Goal: Task Accomplishment & Management: Manage account settings

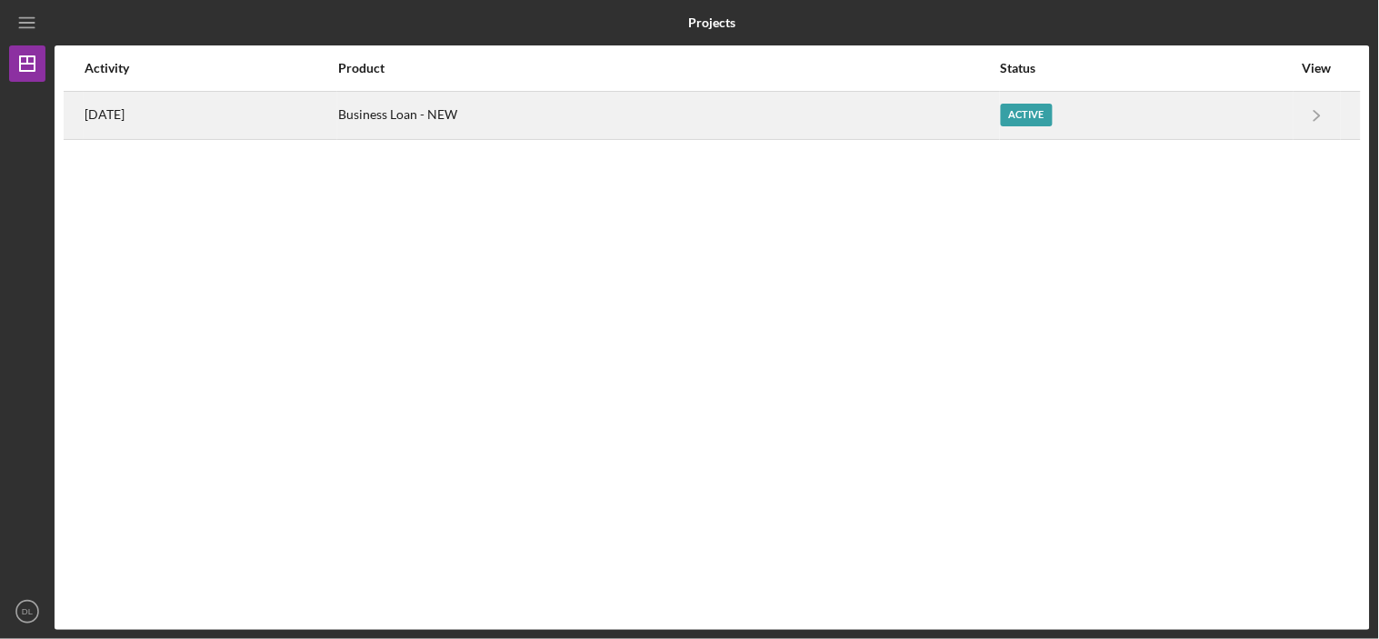
click at [177, 104] on div "[DATE]" at bounding box center [211, 115] width 252 height 45
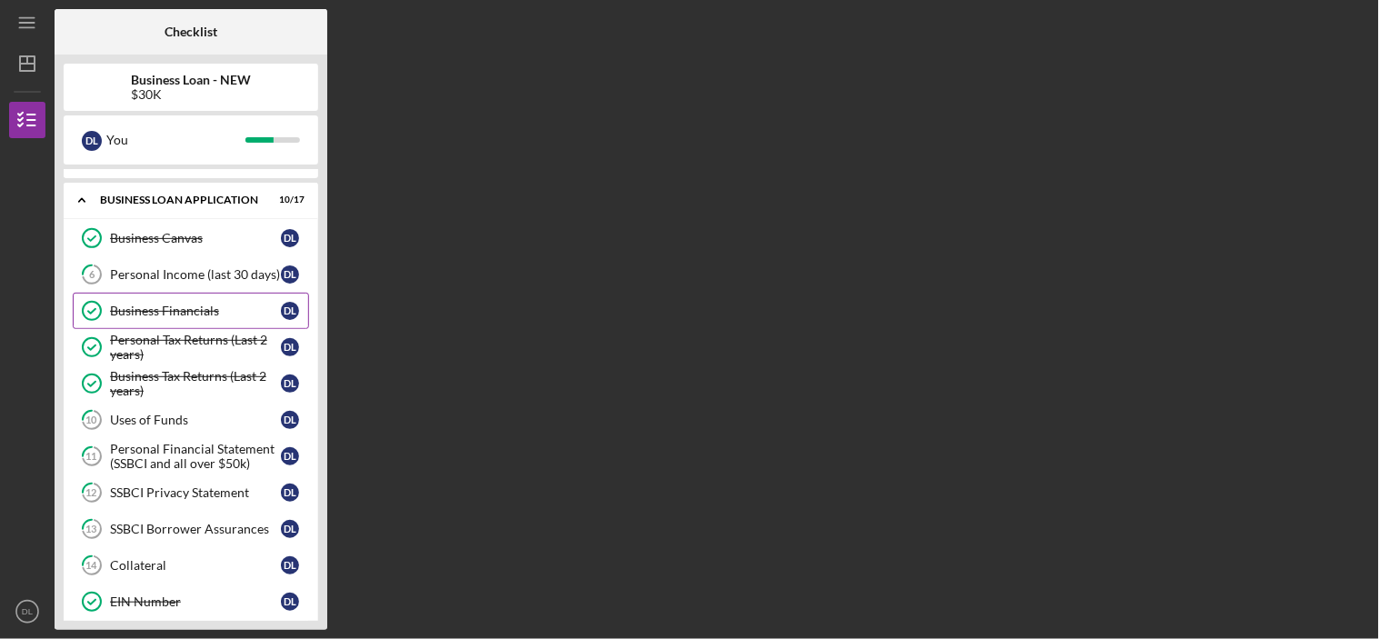
scroll to position [101, 0]
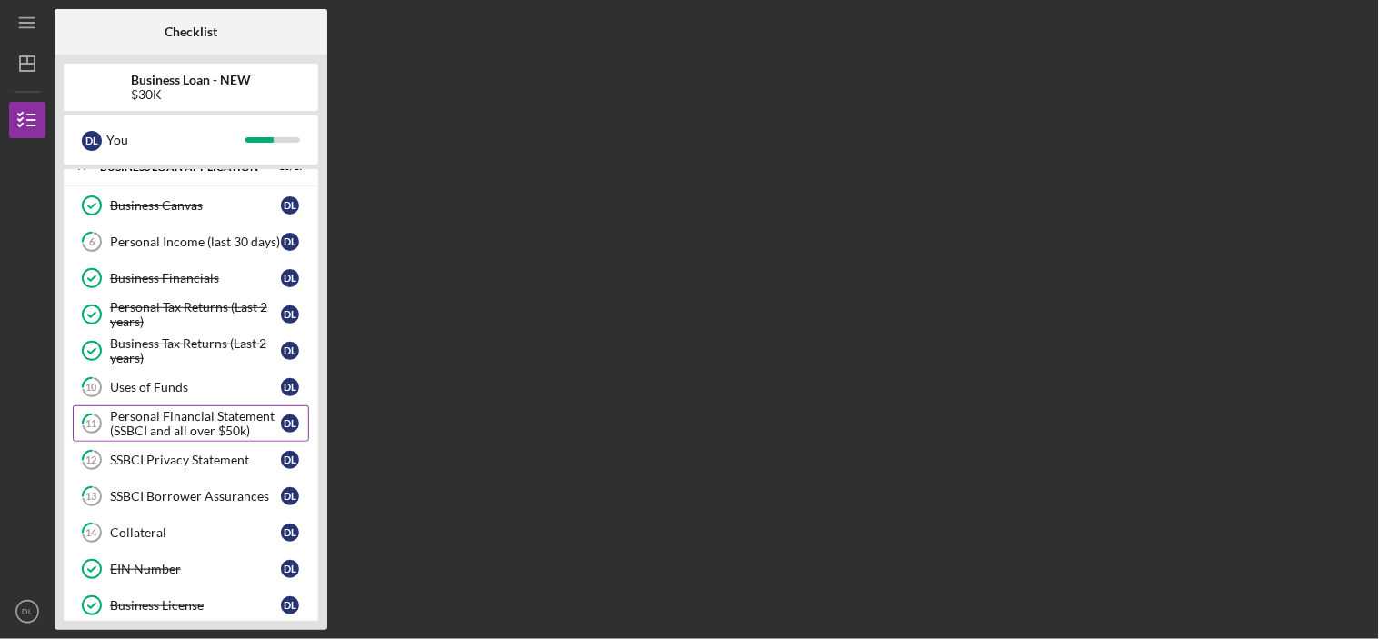
click at [168, 414] on div "Personal Financial Statement (SSBCI and all over $50k)" at bounding box center [195, 423] width 171 height 29
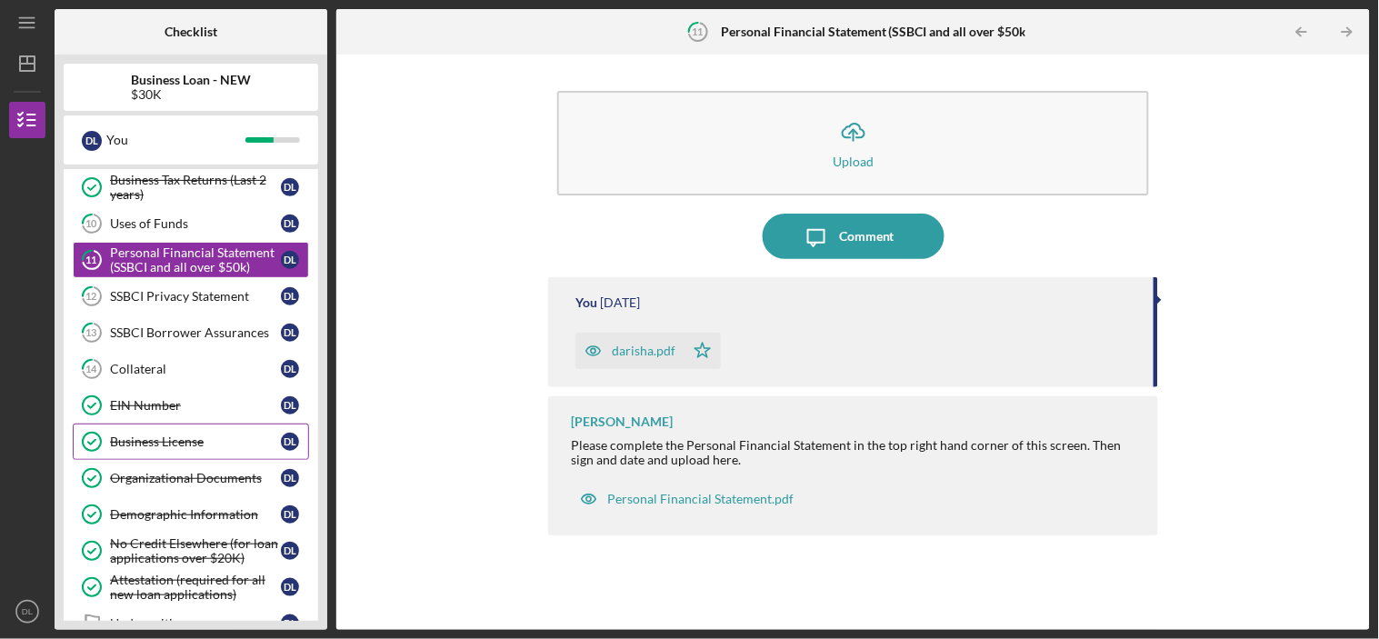
scroll to position [303, 0]
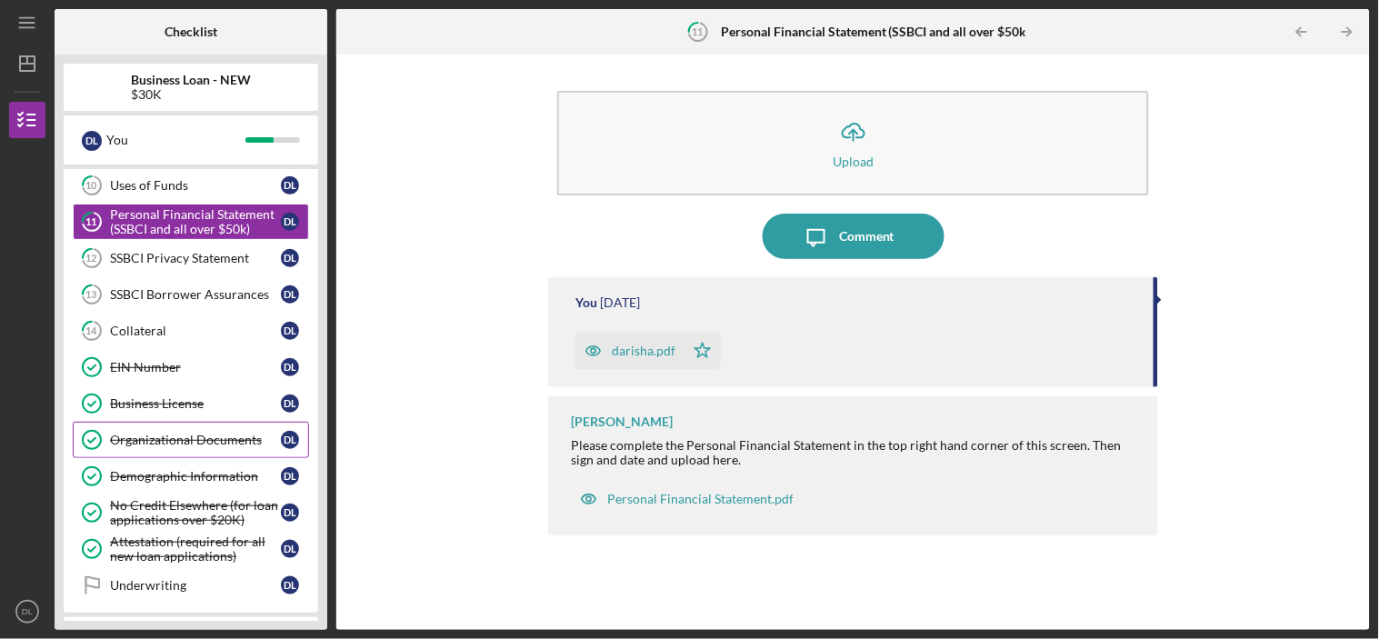
click at [147, 443] on div "Organizational Documents" at bounding box center [195, 440] width 171 height 15
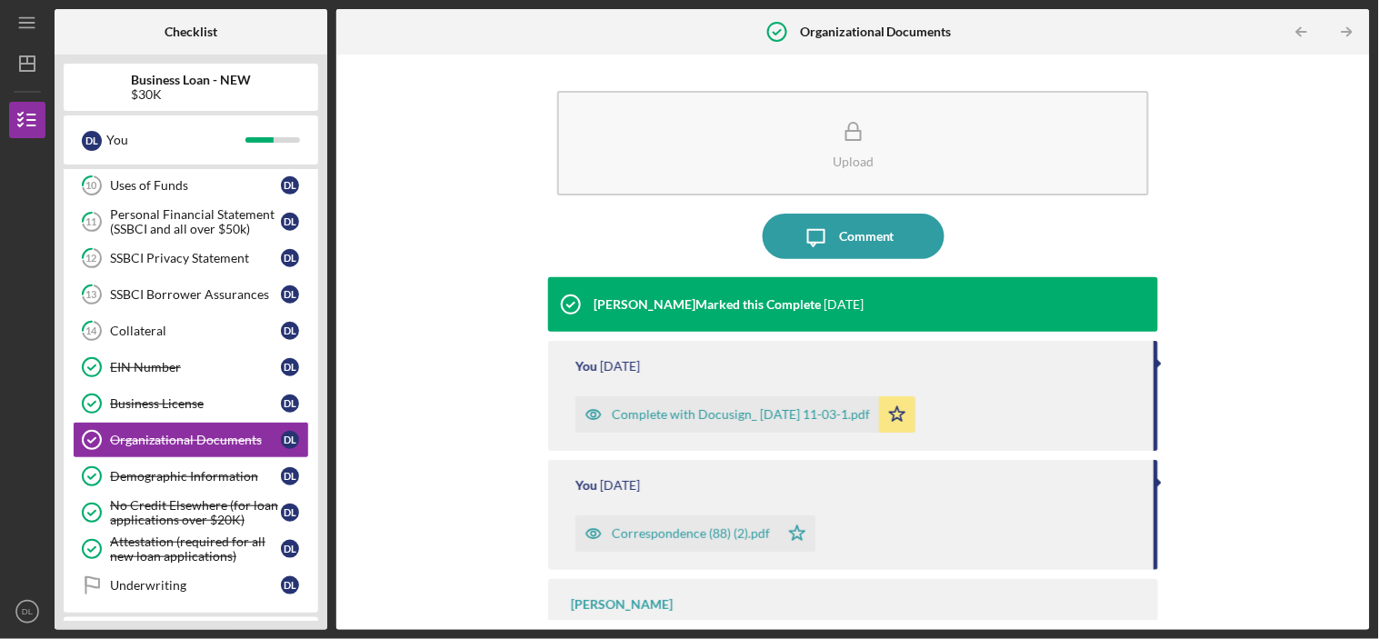
click at [586, 413] on icon "button" at bounding box center [593, 414] width 15 height 9
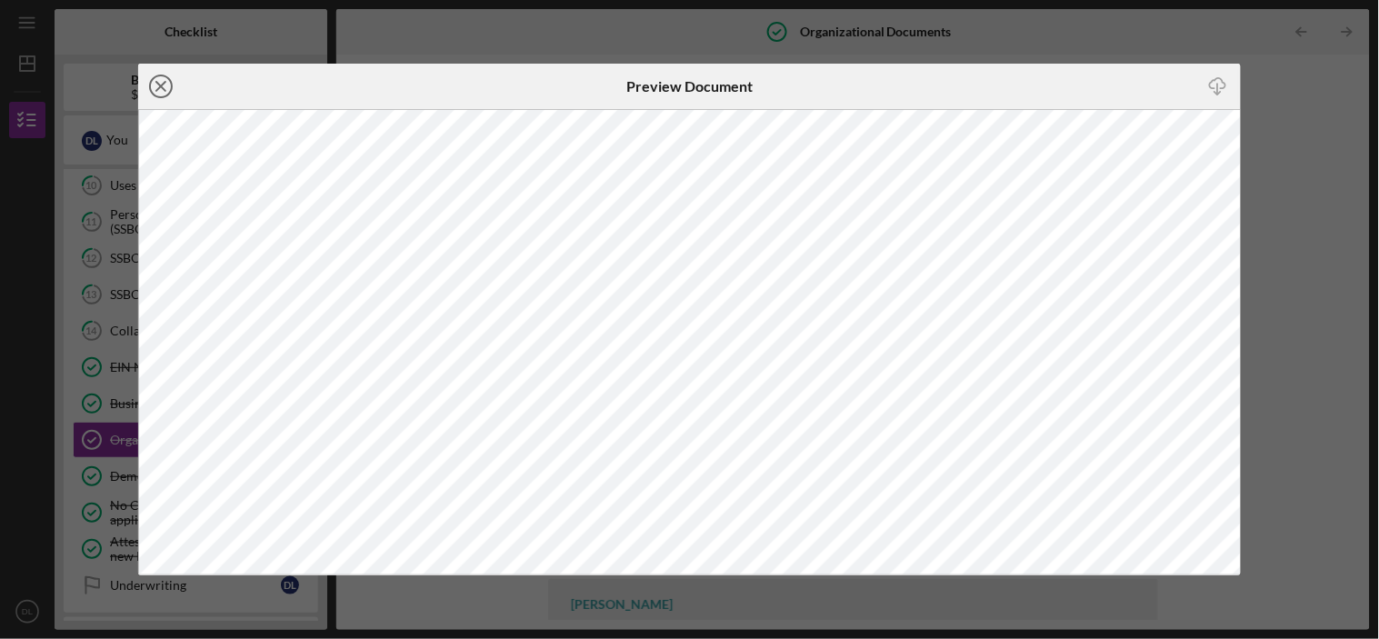
click at [168, 82] on icon "Icon/Close" at bounding box center [160, 86] width 45 height 45
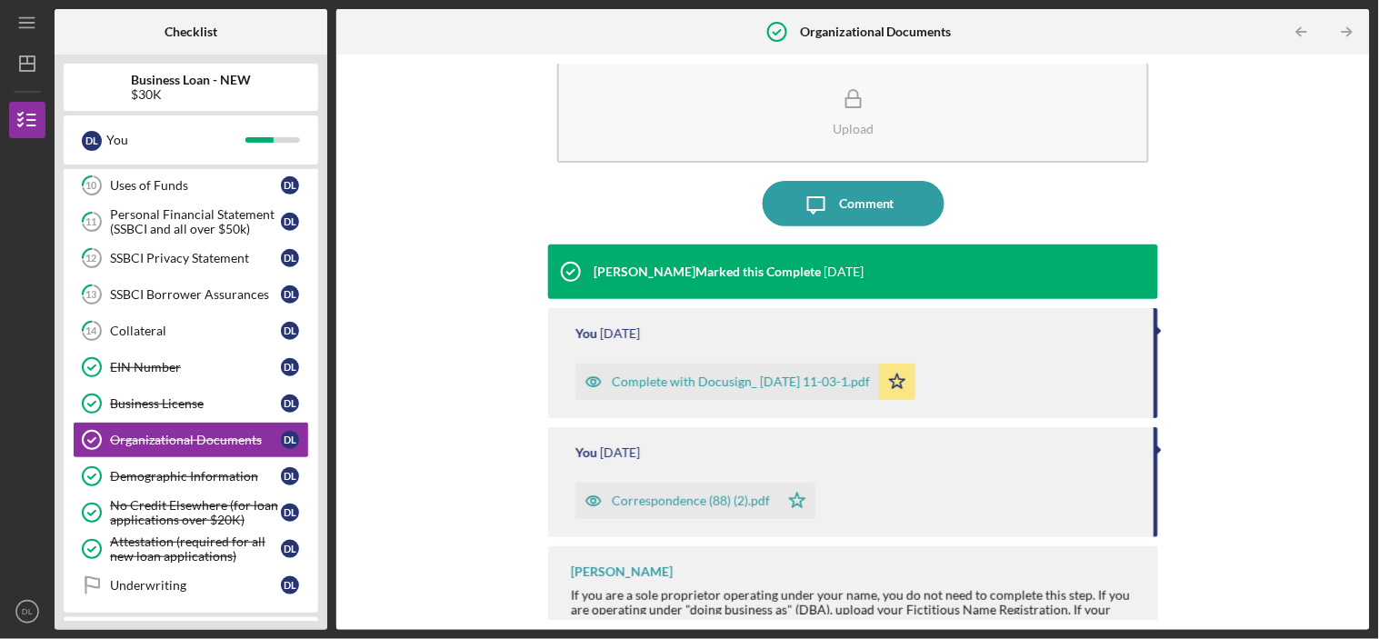
scroll to position [48, 0]
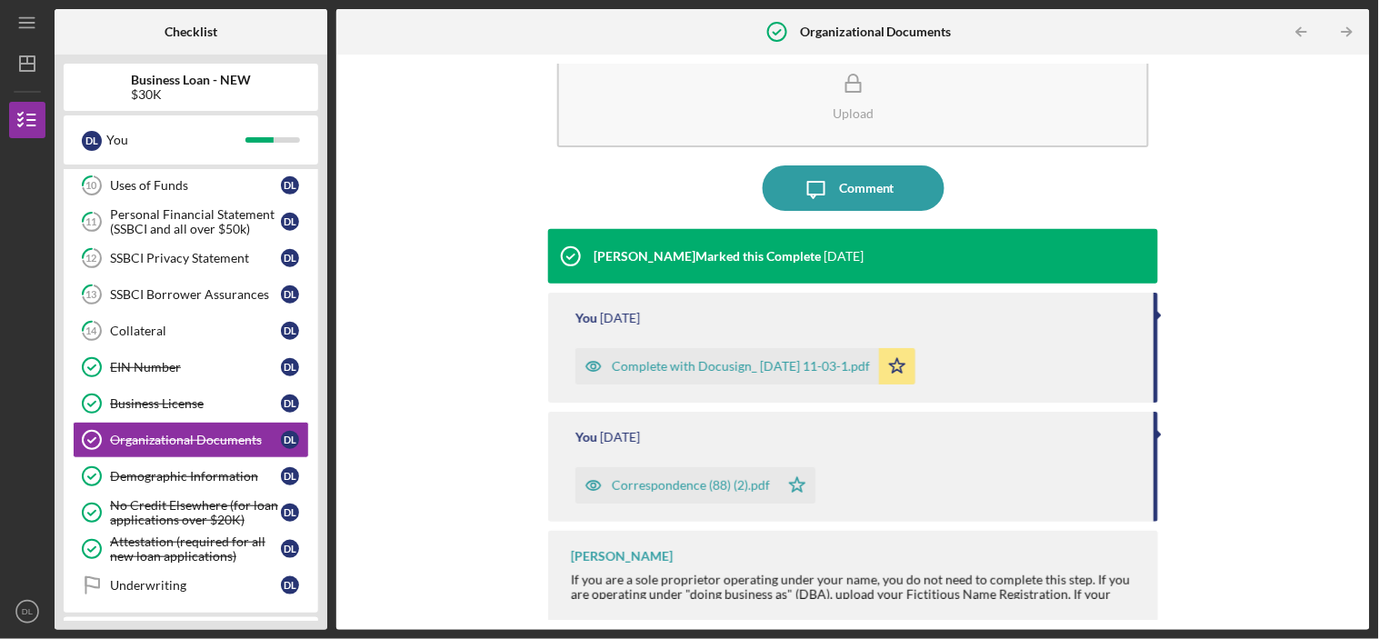
click at [594, 486] on icon "button" at bounding box center [594, 486] width 5 height 5
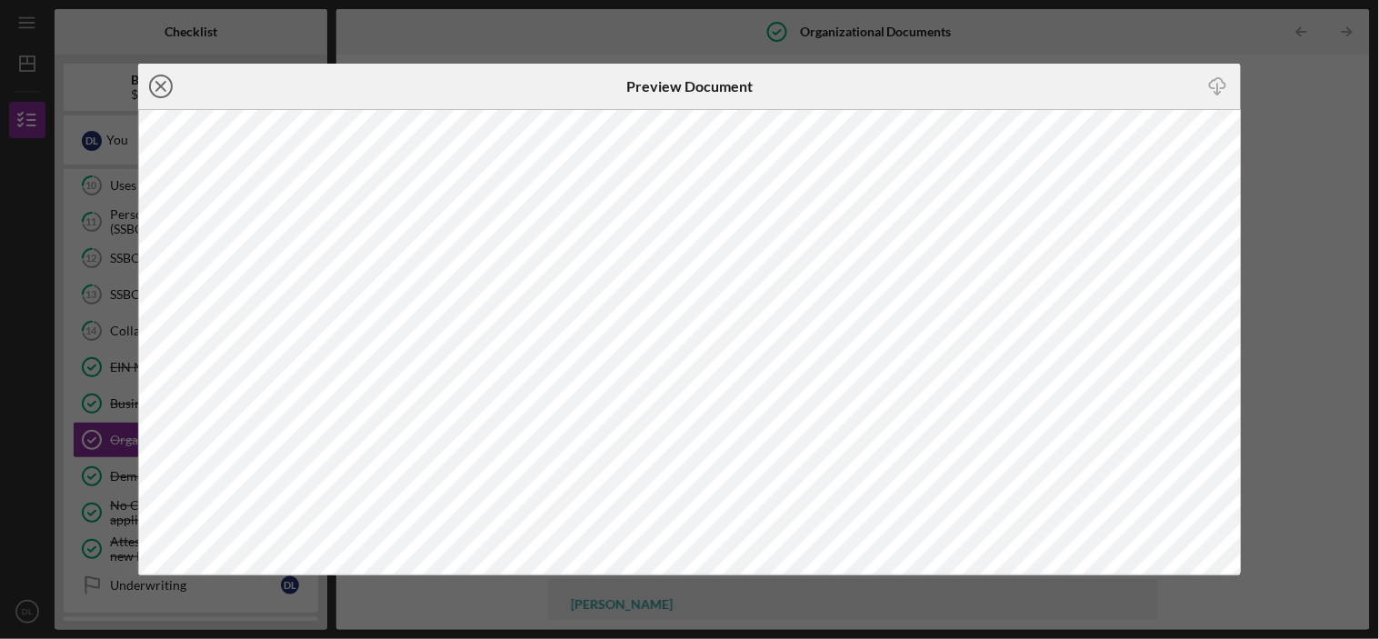
click at [159, 84] on icon "Icon/Close" at bounding box center [160, 86] width 45 height 45
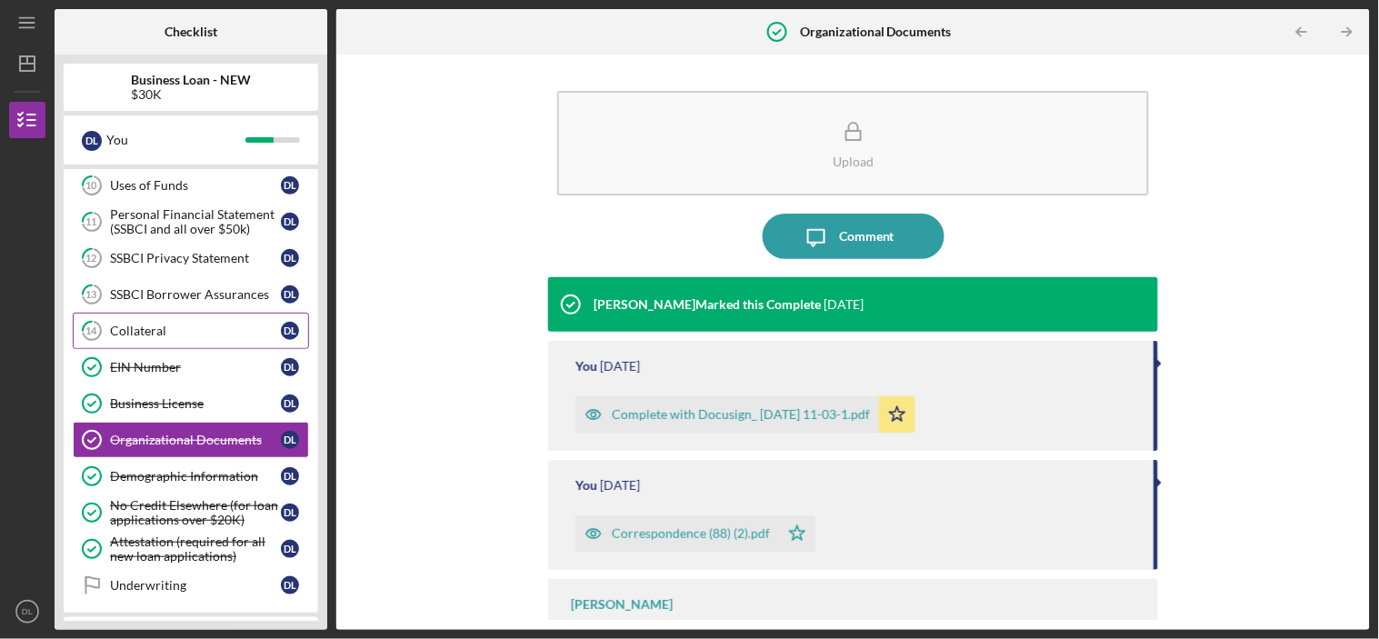
click at [141, 325] on div "Collateral" at bounding box center [195, 331] width 171 height 15
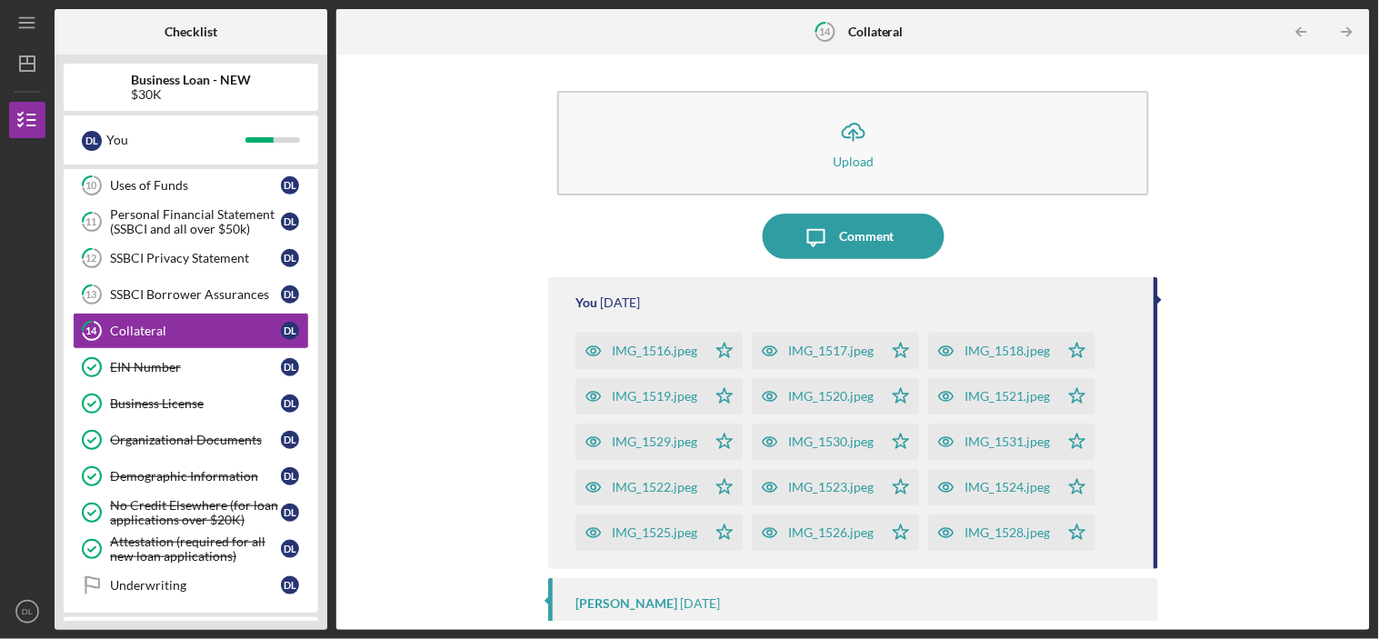
click at [588, 340] on icon "button" at bounding box center [593, 351] width 36 height 36
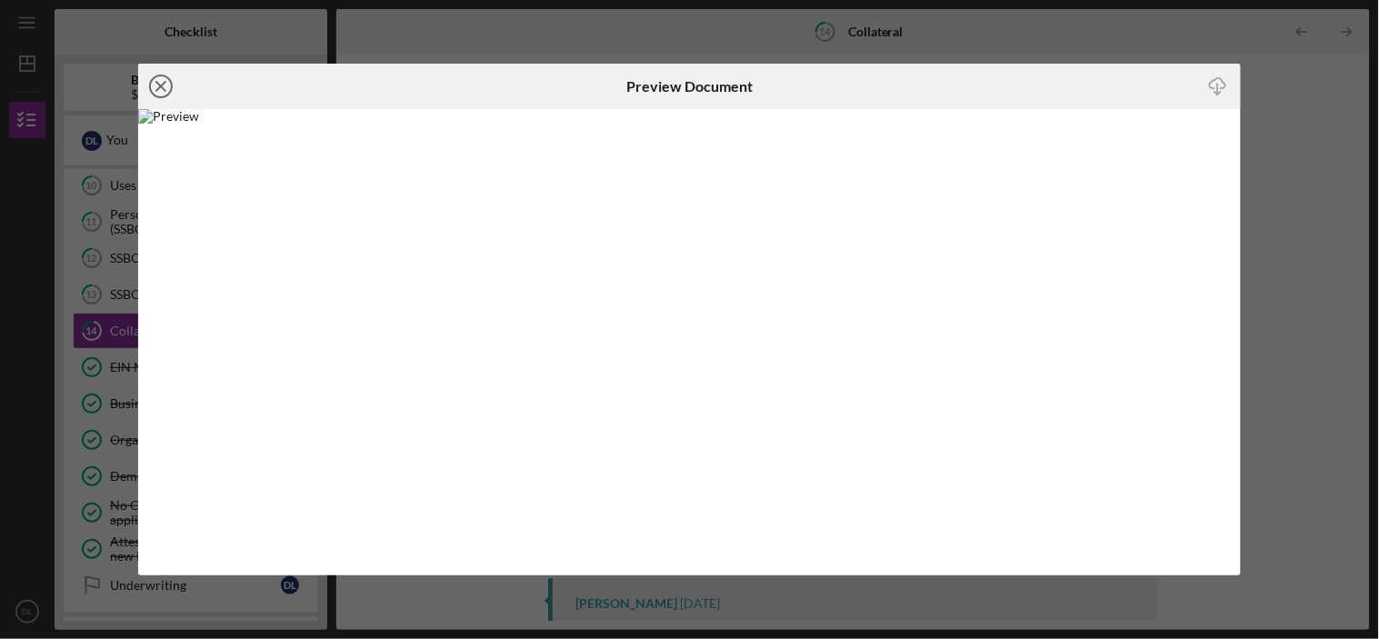
click at [155, 88] on icon "Icon/Close" at bounding box center [160, 86] width 45 height 45
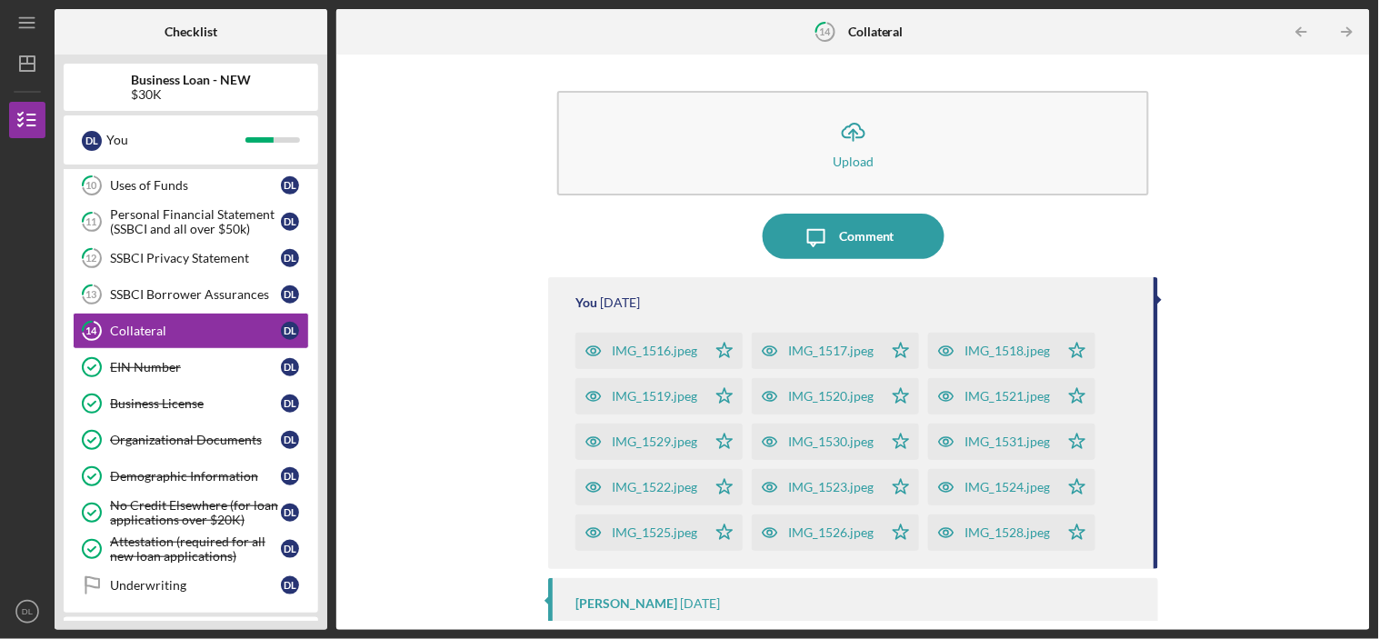
click at [585, 398] on icon "button" at bounding box center [593, 396] width 36 height 36
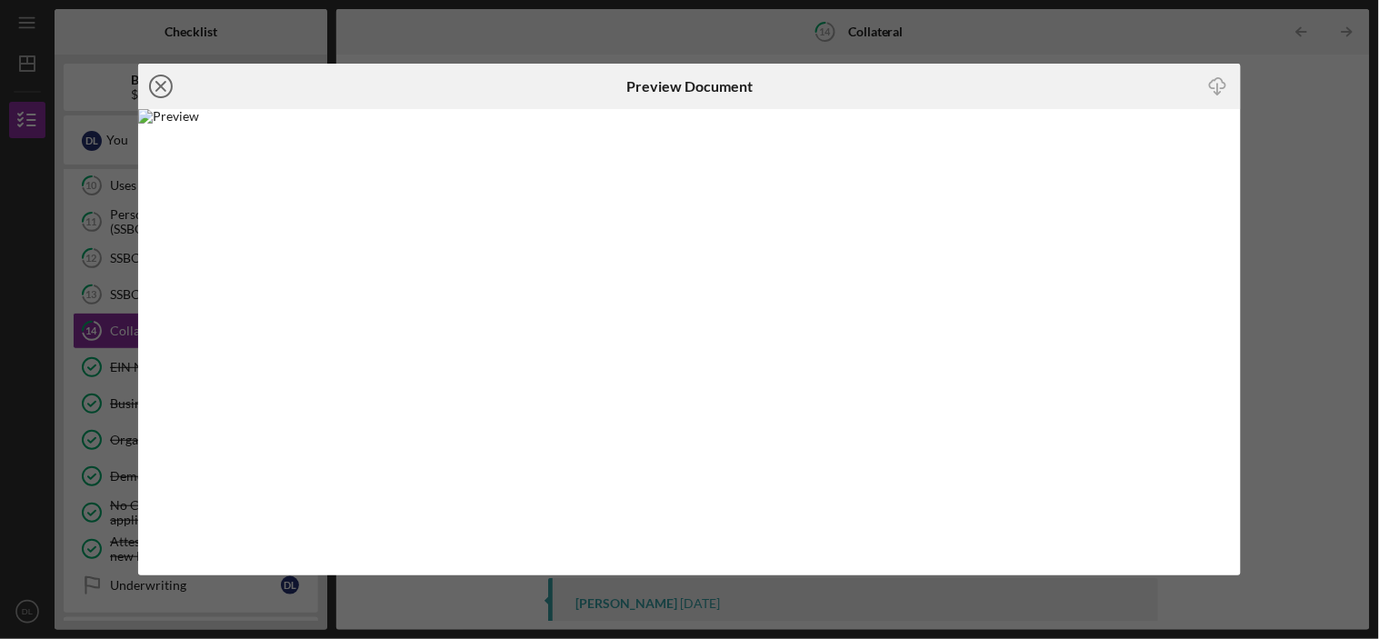
click at [156, 87] on icon "Icon/Close" at bounding box center [160, 86] width 45 height 45
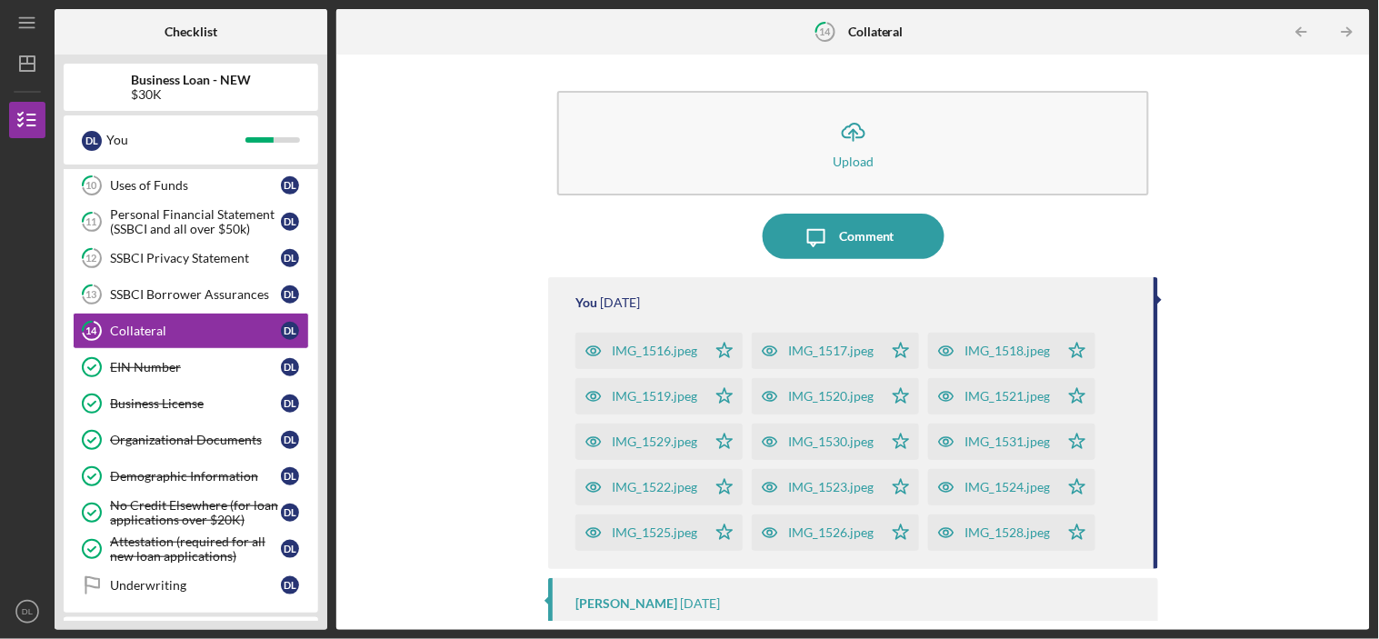
click at [841, 439] on div "IMG_1530.jpeg" at bounding box center [830, 441] width 85 height 15
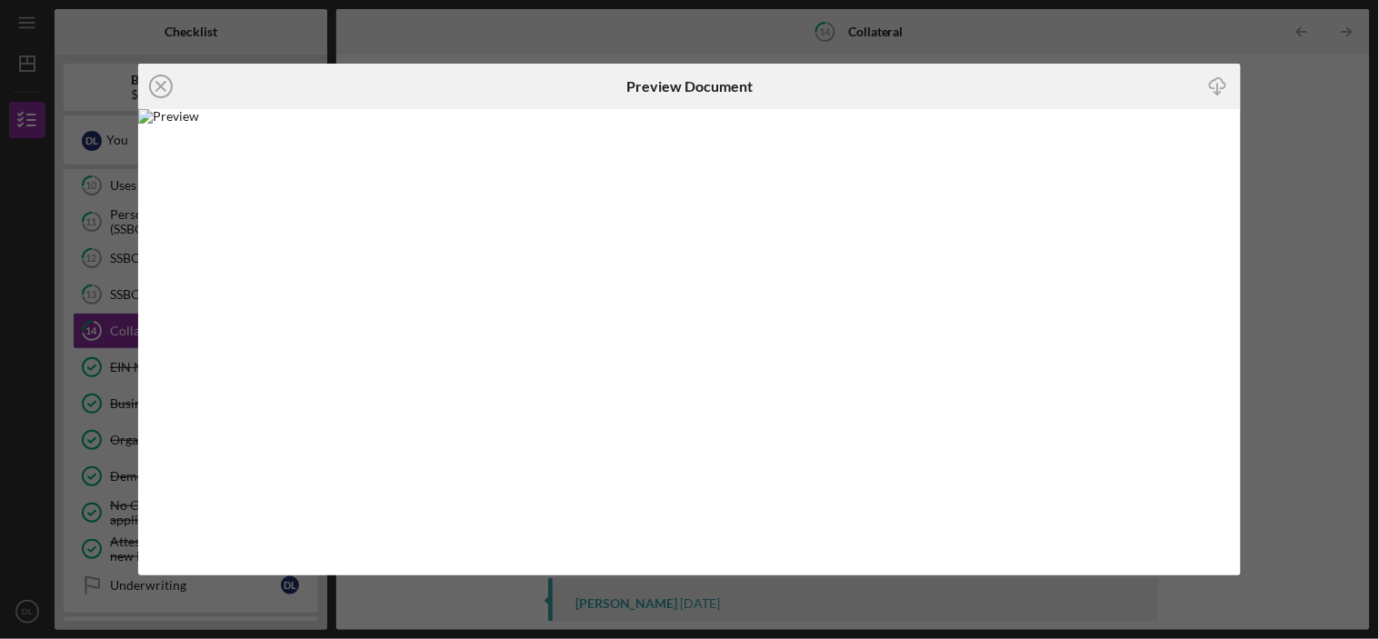
click at [155, 85] on icon "Icon/Close" at bounding box center [160, 86] width 45 height 45
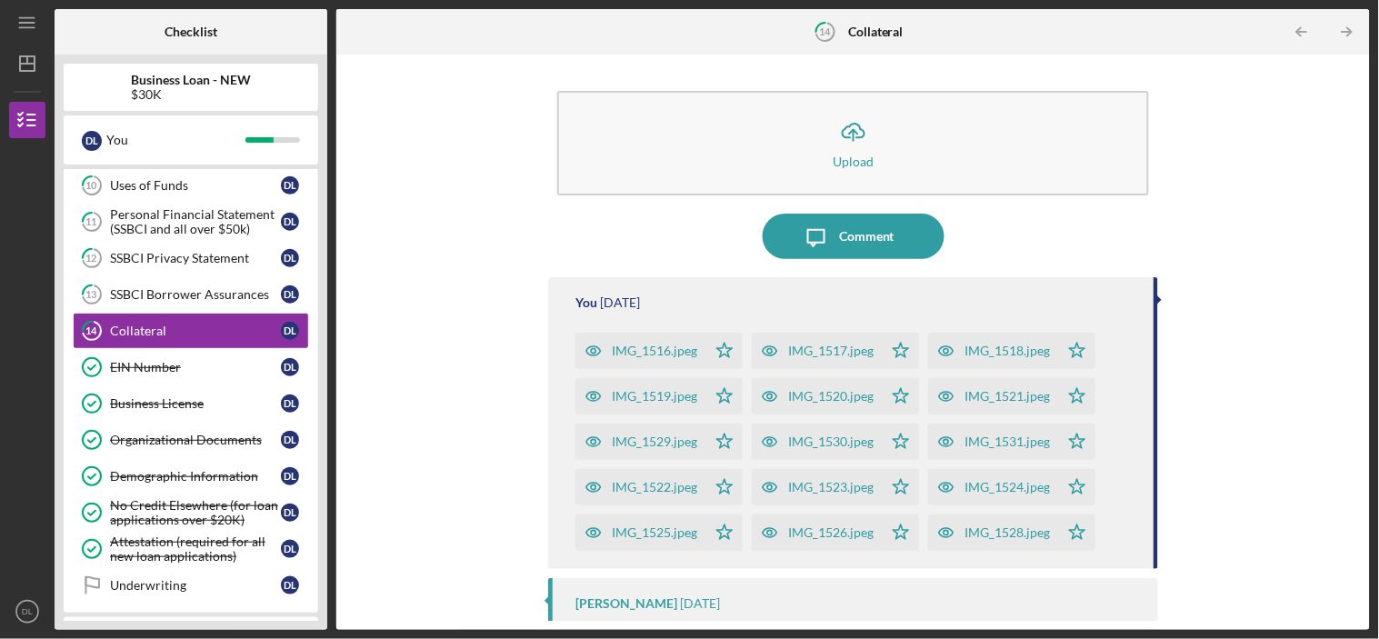
click at [639, 353] on div "IMG_1516.jpeg" at bounding box center [654, 351] width 85 height 15
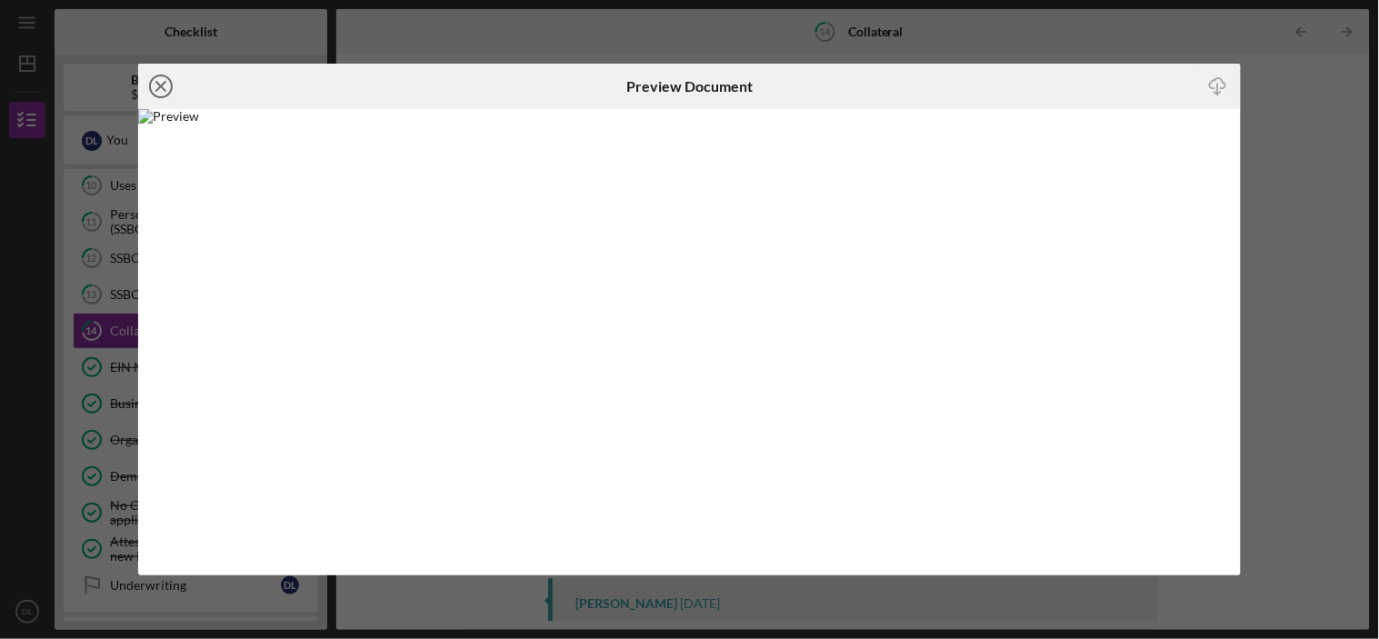
click at [159, 83] on icon "Icon/Close" at bounding box center [160, 86] width 45 height 45
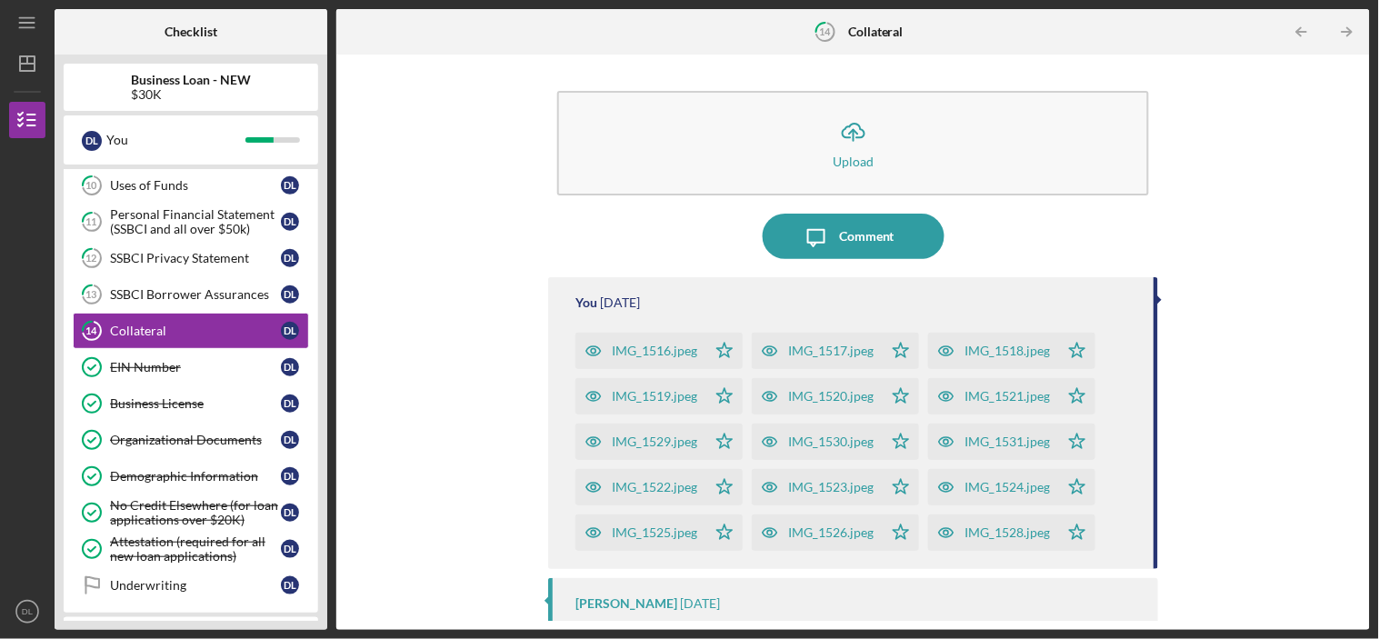
click at [945, 531] on icon "button" at bounding box center [946, 533] width 5 height 5
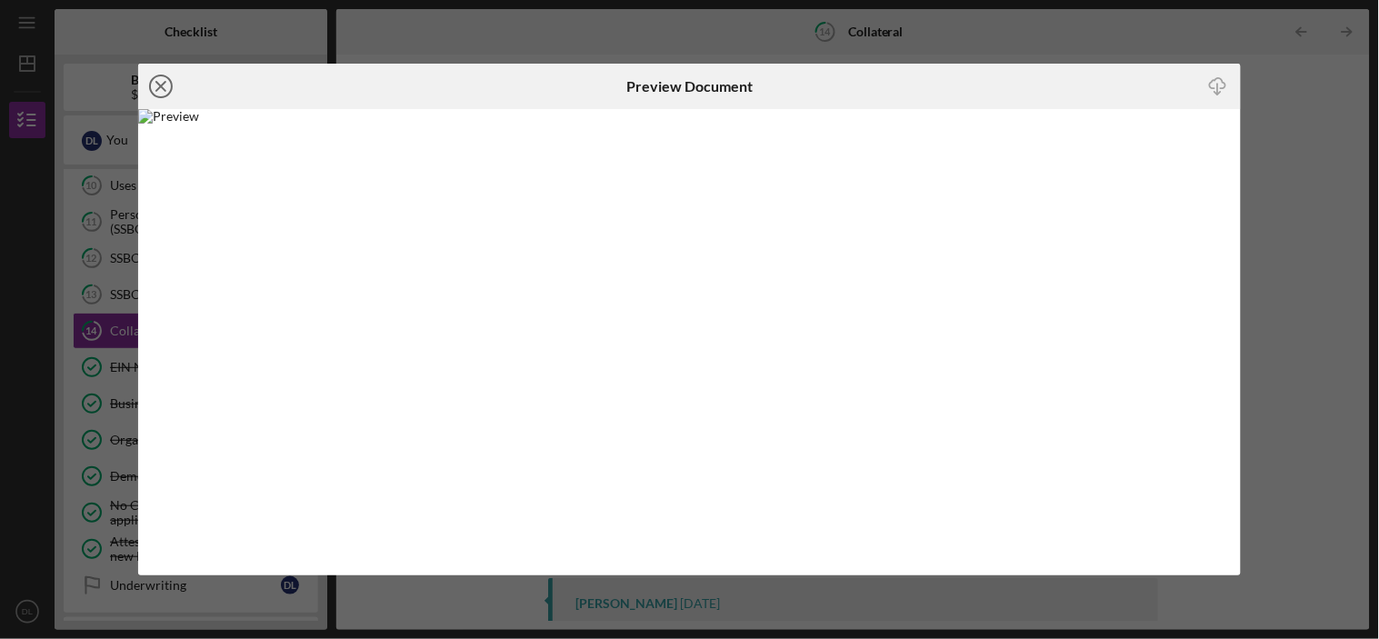
click at [156, 79] on icon "Icon/Close" at bounding box center [160, 86] width 45 height 45
